Goal: Transaction & Acquisition: Purchase product/service

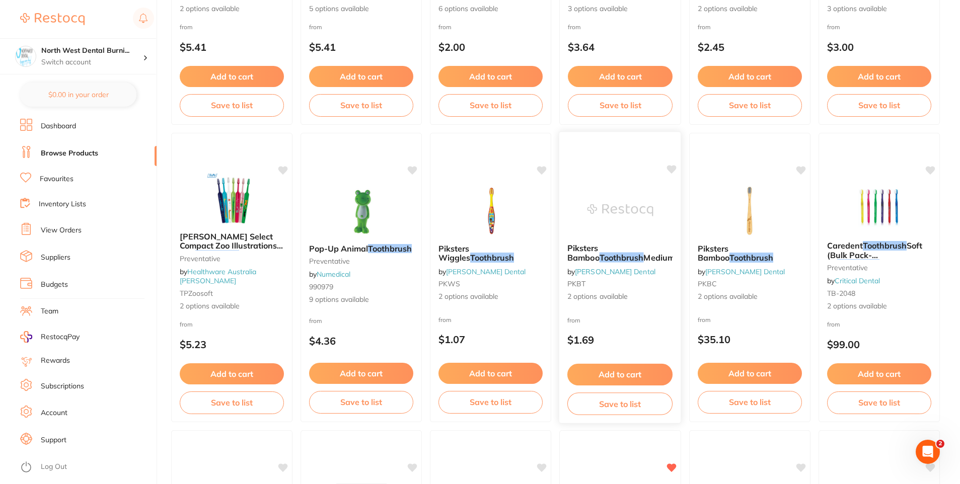
scroll to position [906, 0]
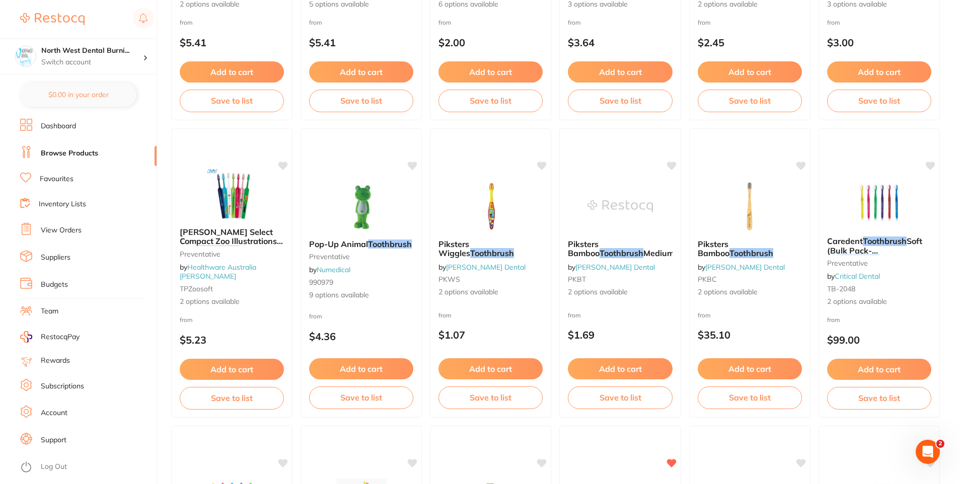
click at [351, 206] on img at bounding box center [361, 206] width 65 height 50
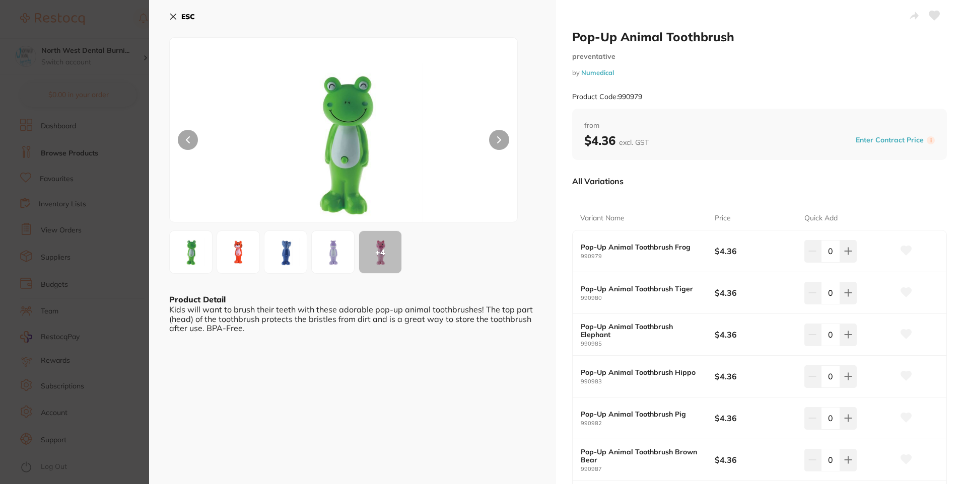
click at [504, 137] on button at bounding box center [499, 140] width 20 height 20
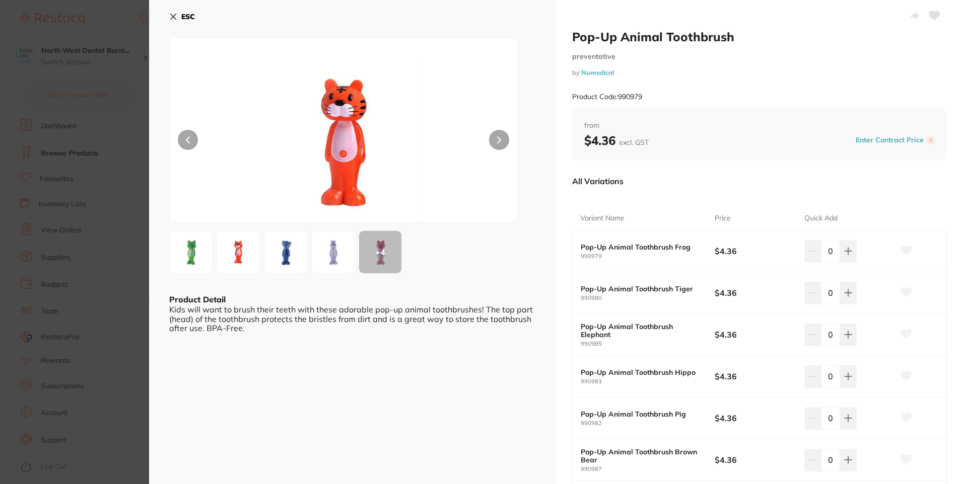
click at [498, 137] on icon at bounding box center [499, 140] width 3 height 6
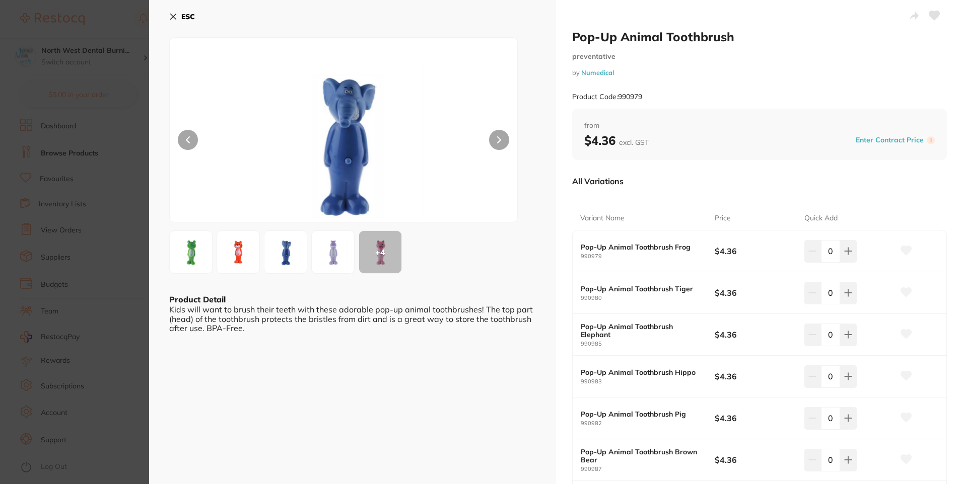
click at [498, 137] on icon at bounding box center [499, 140] width 3 height 6
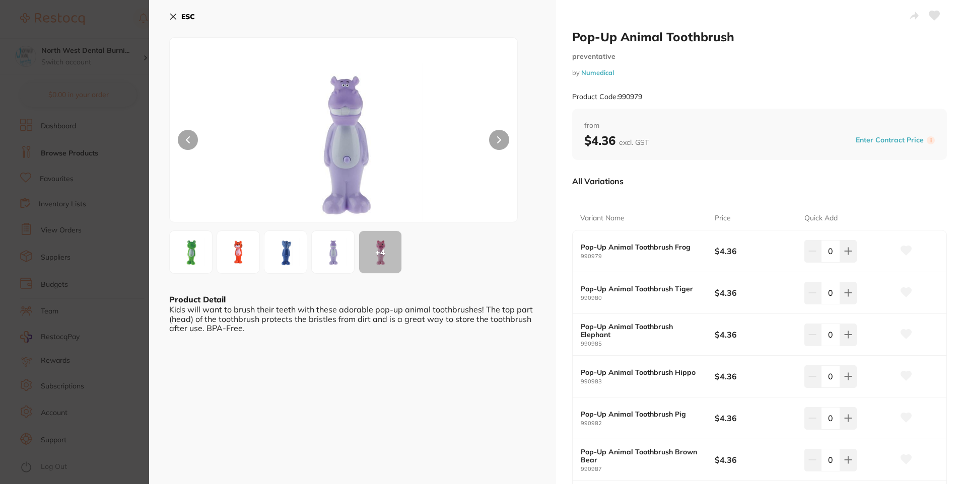
click at [498, 137] on icon at bounding box center [499, 140] width 3 height 6
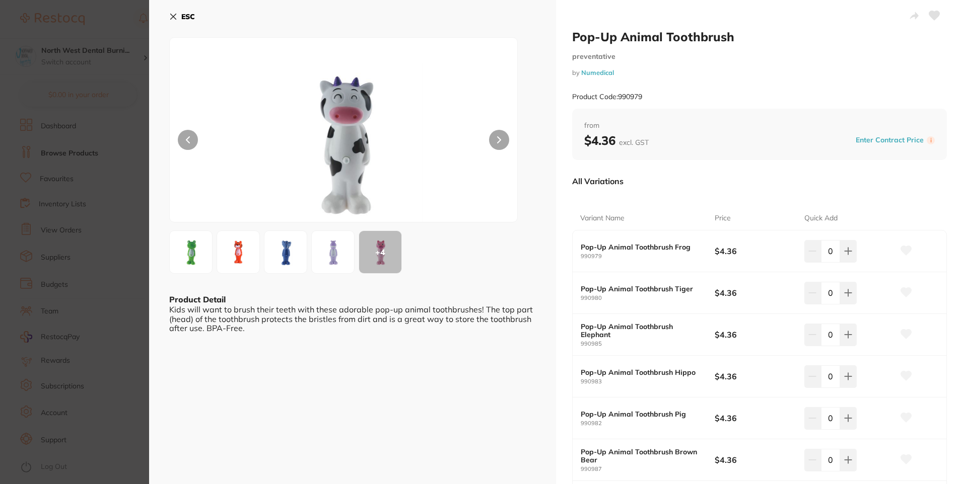
click at [114, 329] on section "Pop-Up Animal Toothbrush preventative by Numedical Product Code: 990979 ESC + 4…" at bounding box center [481, 242] width 963 height 484
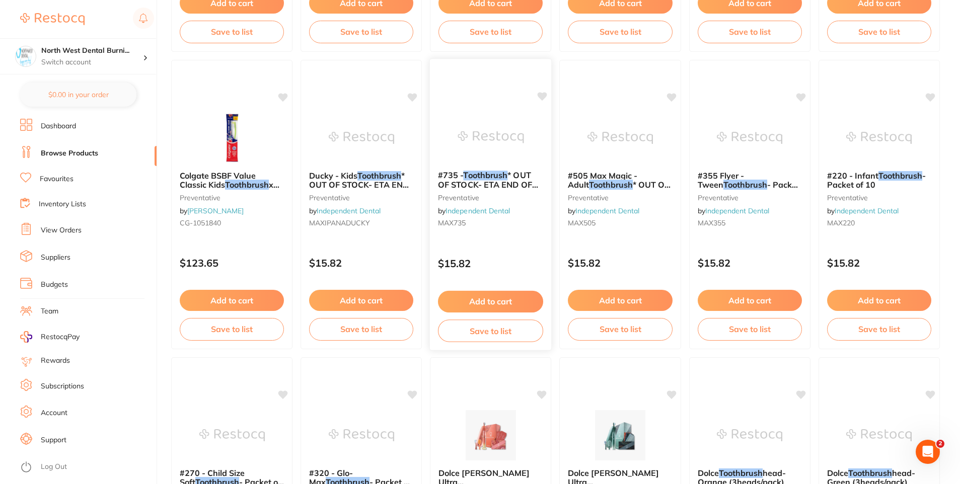
scroll to position [2381, 0]
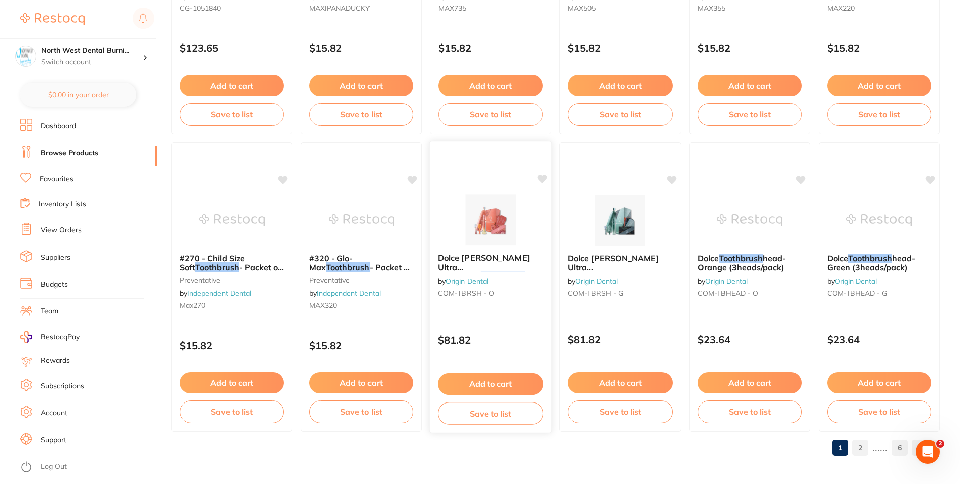
click at [511, 221] on img at bounding box center [491, 219] width 66 height 51
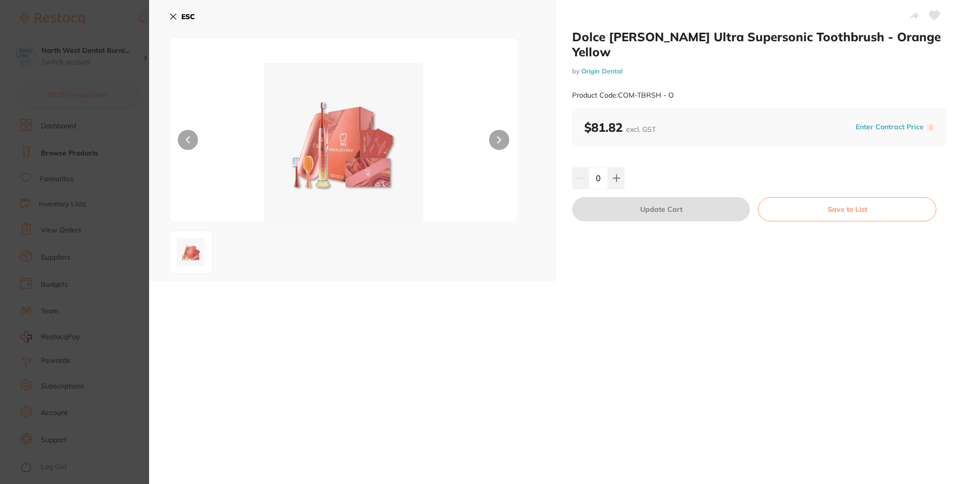
click at [505, 134] on button at bounding box center [499, 140] width 20 height 20
click at [178, 19] on button "ESC" at bounding box center [182, 16] width 26 height 17
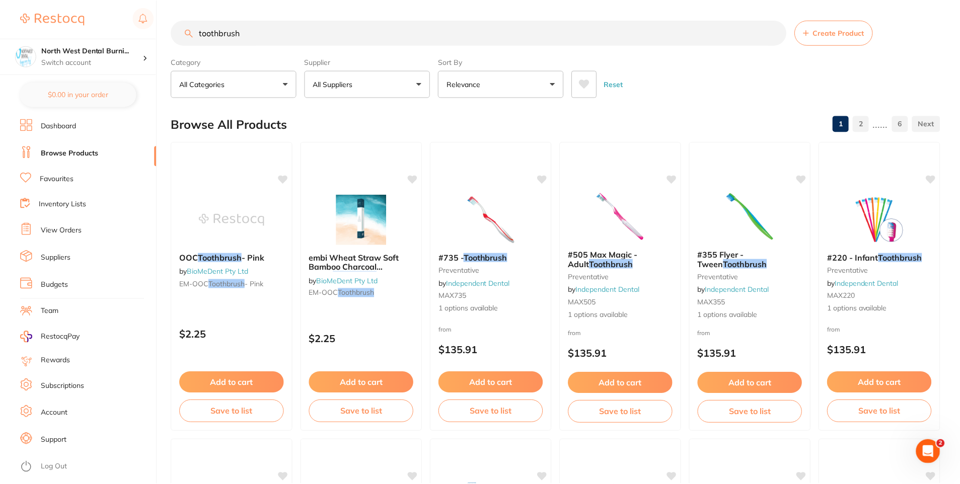
scroll to position [2381, 0]
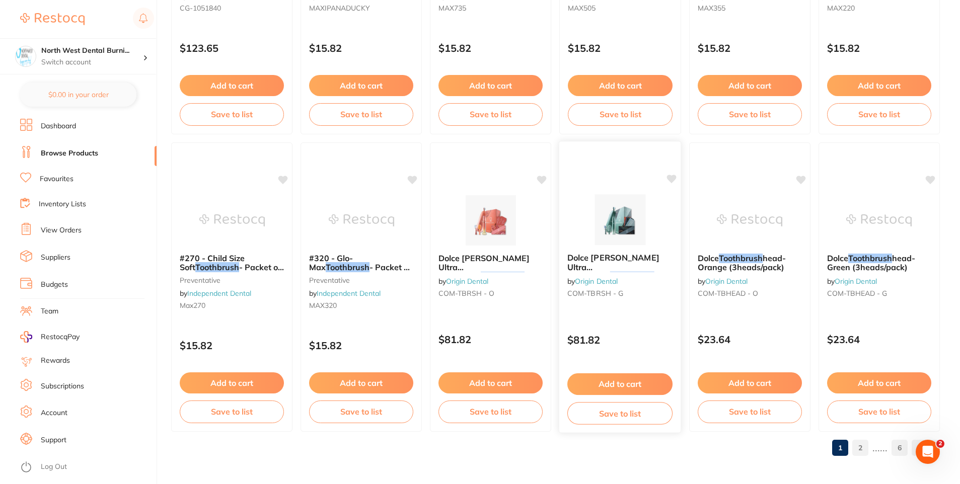
click at [587, 215] on img at bounding box center [620, 219] width 66 height 51
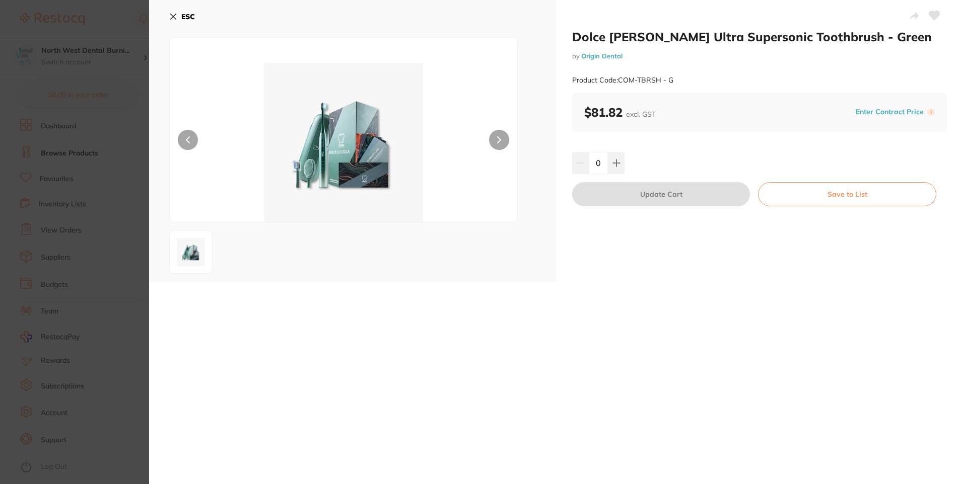
click at [491, 141] on button at bounding box center [499, 140] width 20 height 20
click at [94, 221] on section "Dolce [PERSON_NAME] Ultra Supersonic Toothbrush - Green by Origin Dental Produc…" at bounding box center [481, 242] width 963 height 484
